Goal: Find specific page/section: Find specific page/section

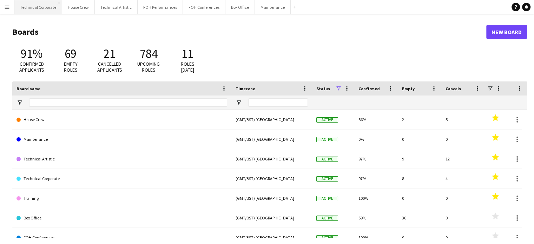
click at [39, 9] on button "Technical Corporate Close" at bounding box center [38, 7] width 48 height 14
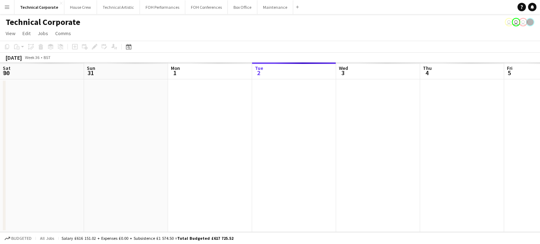
drag, startPoint x: 423, startPoint y: 140, endPoint x: 92, endPoint y: 146, distance: 330.6
click at [91, 146] on app-calendar-viewport "Sat 30 Sun 31 Mon 1 Tue 2 Wed 3 Thu 4 Fri 5 Sat 6 Sun 7 Mon 8 Tue 9 Wed 10" at bounding box center [270, 148] width 540 height 170
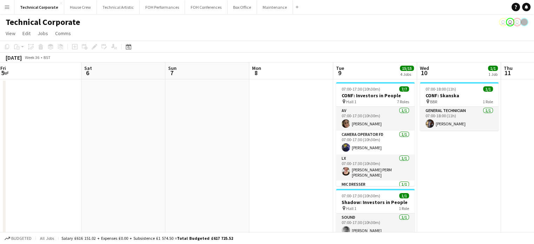
drag, startPoint x: 363, startPoint y: 136, endPoint x: 301, endPoint y: 132, distance: 61.9
click at [226, 136] on app-calendar-viewport "Tue 2 Wed 3 3/3 1 Job Thu 4 Fri 5 Sat 6 Sun 7 Mon 8 Tue 9 15/15 4 Jobs Wed 10 1…" at bounding box center [267, 243] width 534 height 361
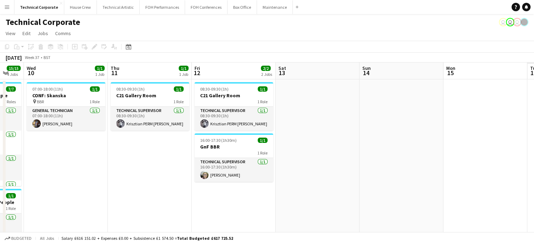
drag, startPoint x: 419, startPoint y: 135, endPoint x: 322, endPoint y: 147, distance: 97.7
click at [89, 161] on app-calendar-viewport "Sat 6 Sun 7 Mon 8 Tue 9 15/15 4 Jobs Wed 10 1/1 1 Job Thu 11 1/1 1 Job Fri 12 2…" at bounding box center [267, 243] width 534 height 361
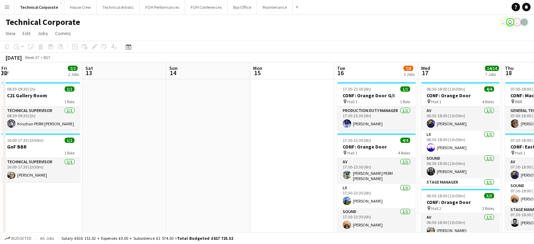
drag, startPoint x: 381, startPoint y: 147, endPoint x: 213, endPoint y: 148, distance: 168.3
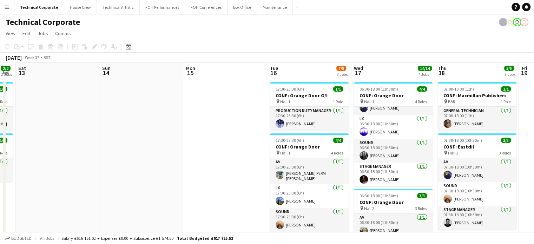
drag, startPoint x: 338, startPoint y: 98, endPoint x: 311, endPoint y: 79, distance: 32.8
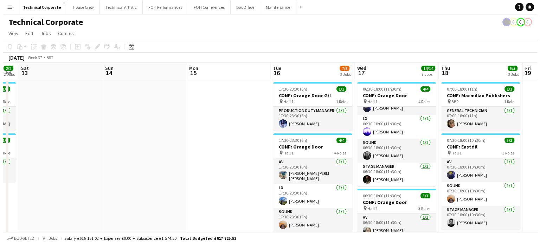
scroll to position [0, 254]
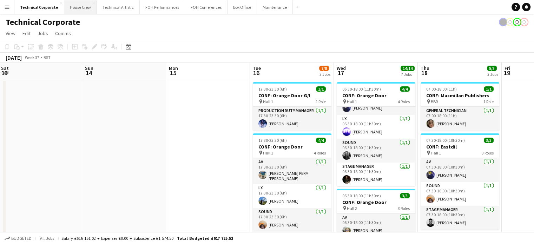
drag, startPoint x: 311, startPoint y: 79, endPoint x: 72, endPoint y: 7, distance: 249.6
click at [69, 7] on button "House Crew Close" at bounding box center [80, 7] width 33 height 14
click at [72, 7] on button "House Crew Close" at bounding box center [80, 7] width 33 height 14
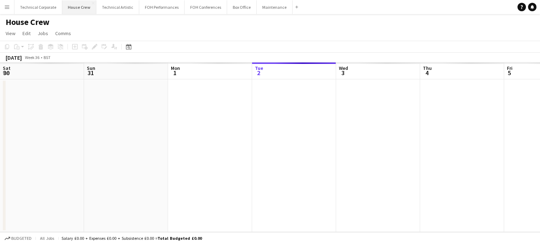
scroll to position [0, 168]
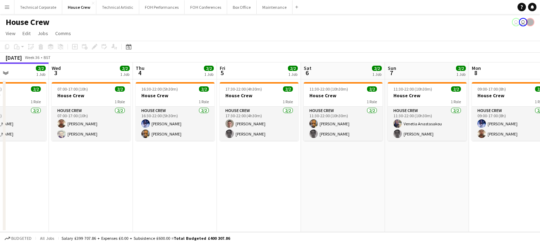
drag, startPoint x: 432, startPoint y: 207, endPoint x: 289, endPoint y: 196, distance: 143.7
click at [288, 196] on app-calendar-viewport "Sat 30 Sun 31 Mon 1 2/2 1 Job Tue 2 2/2 1 Job Wed 3 2/2 1 Job Thu 4 2/2 1 Job F…" at bounding box center [270, 148] width 540 height 170
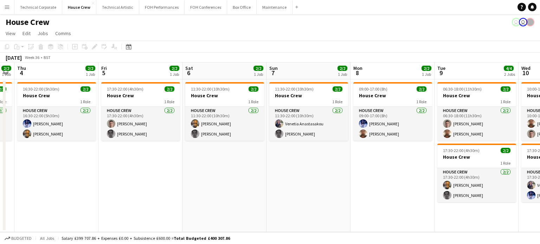
drag, startPoint x: 398, startPoint y: 171, endPoint x: 305, endPoint y: 170, distance: 93.1
click at [305, 170] on app-calendar-viewport "Mon 1 2/2 1 Job Tue 2 2/2 1 Job Wed 3 2/2 1 Job Thu 4 2/2 1 Job Fri 5 2/2 1 Job…" at bounding box center [270, 148] width 540 height 170
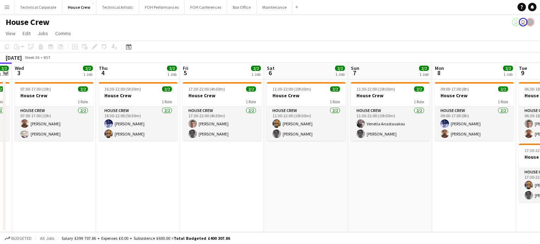
scroll to position [0, 152]
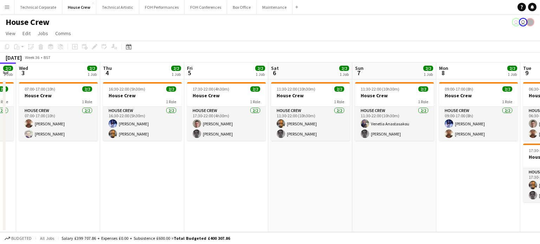
drag, startPoint x: 288, startPoint y: 173, endPoint x: 365, endPoint y: 170, distance: 77.3
click at [365, 170] on app-calendar-viewport "Mon 1 2/2 1 Job Tue 2 2/2 1 Job Wed 3 2/2 1 Job Thu 4 2/2 1 Job Fri 5 2/2 1 Job…" at bounding box center [270, 148] width 540 height 170
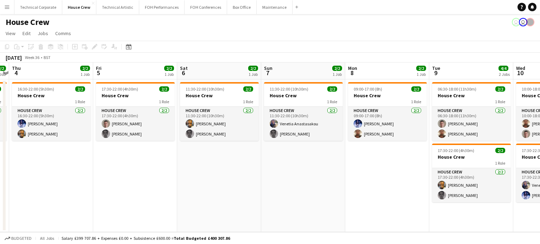
drag, startPoint x: 336, startPoint y: 168, endPoint x: 163, endPoint y: 166, distance: 172.2
click at [67, 170] on app-calendar-viewport "Mon 1 2/2 1 Job Tue 2 2/2 1 Job Wed 3 2/2 1 Job Thu 4 2/2 1 Job Fri 5 2/2 1 Job…" at bounding box center [270, 148] width 540 height 170
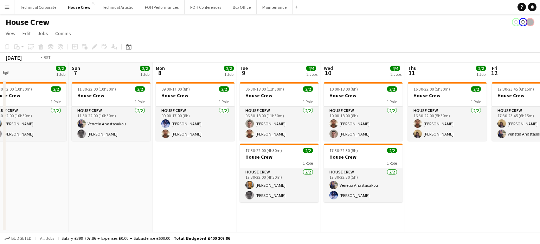
drag, startPoint x: 277, startPoint y: 159, endPoint x: 137, endPoint y: 162, distance: 139.5
click at [56, 163] on app-calendar-viewport "Wed 3 2/2 1 Job Thu 4 2/2 1 Job Fri 5 2/2 1 Job Sat 6 2/2 1 Job Sun 7 2/2 1 Job…" at bounding box center [270, 148] width 540 height 170
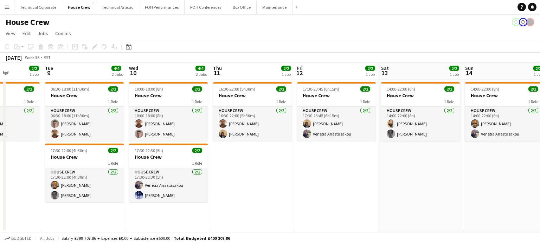
drag, startPoint x: 402, startPoint y: 148, endPoint x: 135, endPoint y: 159, distance: 267.6
click at [125, 157] on app-calendar-viewport "Fri 5 2/2 1 Job Sat 6 2/2 1 Job Sun 7 2/2 1 Job Mon 8 2/2 1 Job Tue 9 4/4 2 Job…" at bounding box center [270, 148] width 540 height 170
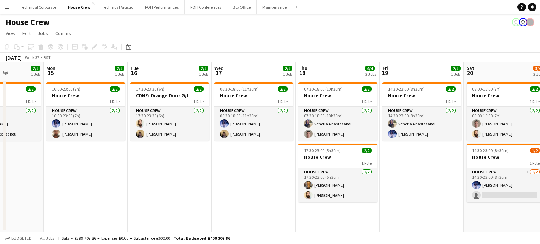
scroll to position [0, 248]
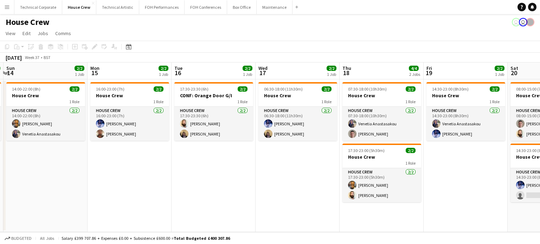
drag, startPoint x: 123, startPoint y: 158, endPoint x: 173, endPoint y: 161, distance: 50.3
click at [173, 161] on app-calendar-viewport "Thu 11 2/2 1 Job Fri 12 2/2 1 Job Sat 13 2/2 1 Job Sun 14 2/2 1 Job Mon 15 2/2 …" at bounding box center [270, 148] width 540 height 170
